Goal: Task Accomplishment & Management: Complete application form

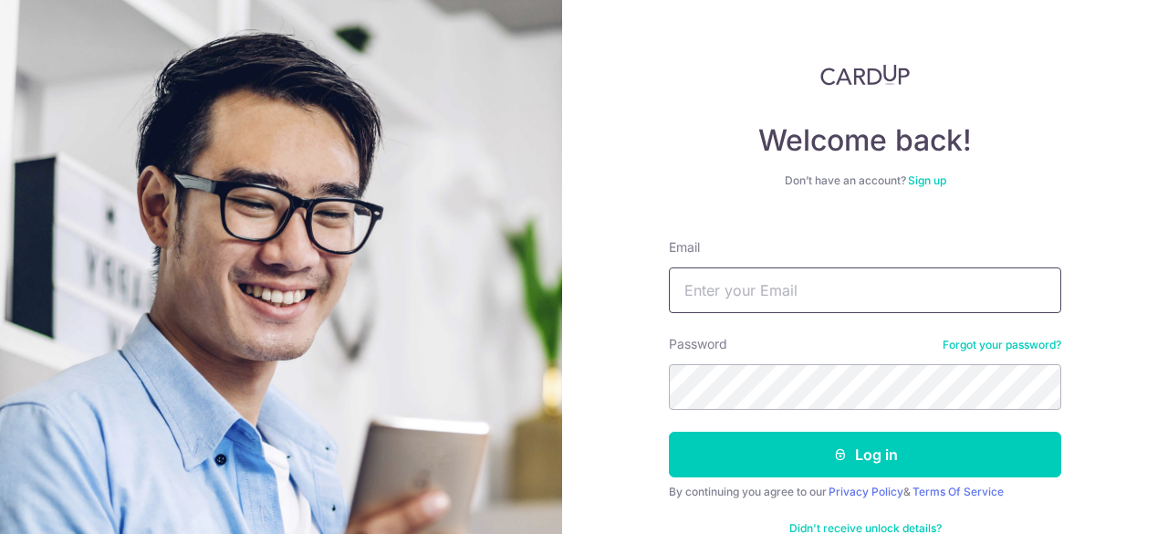
click at [705, 291] on input "Email" at bounding box center [865, 290] width 392 height 46
type input "[EMAIL_ADDRESS][DOMAIN_NAME]"
click at [669, 432] on button "Log in" at bounding box center [865, 455] width 392 height 46
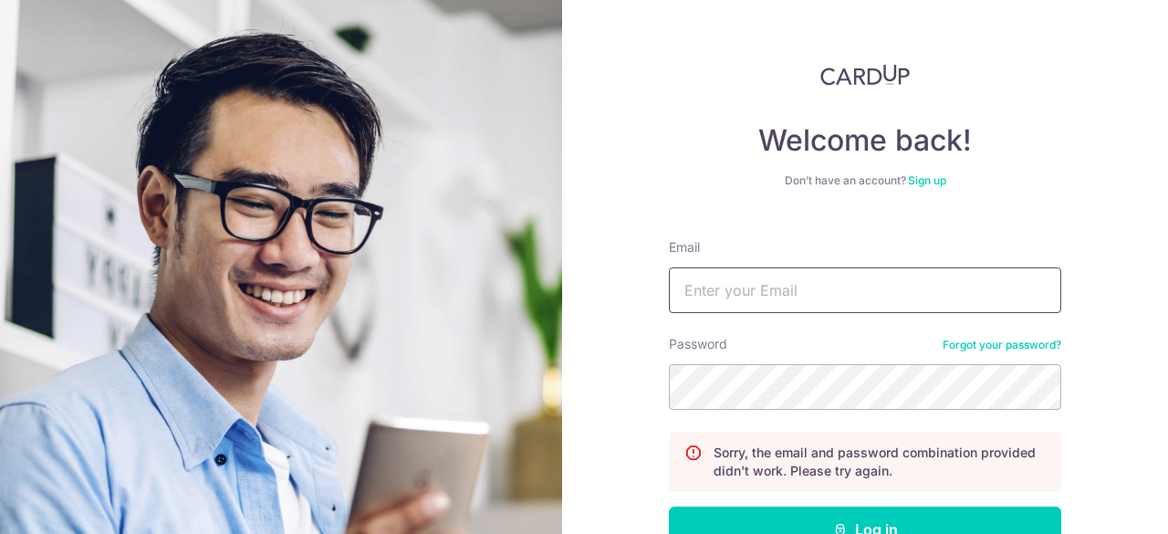
drag, startPoint x: 0, startPoint y: 0, endPoint x: 825, endPoint y: 287, distance: 873.2
click at [825, 287] on input "Email" at bounding box center [865, 290] width 392 height 46
type input "geraldpoh@gmail.com"
